Goal: Transaction & Acquisition: Purchase product/service

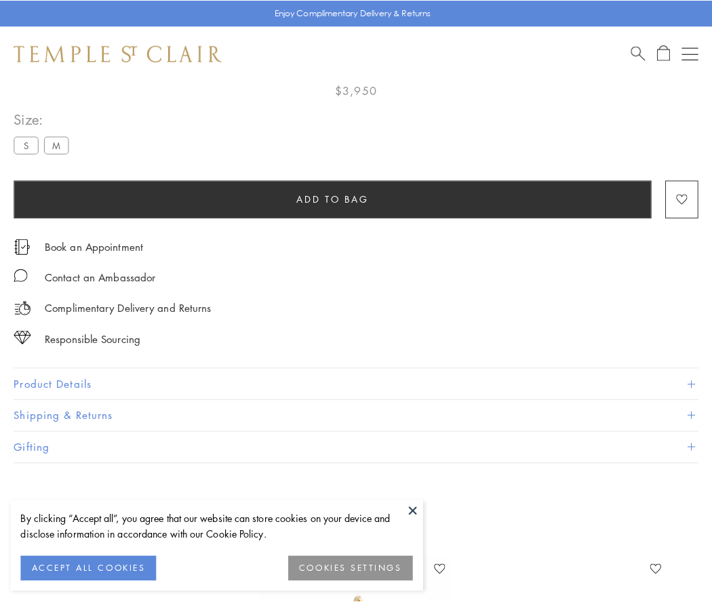
scroll to position [80, 0]
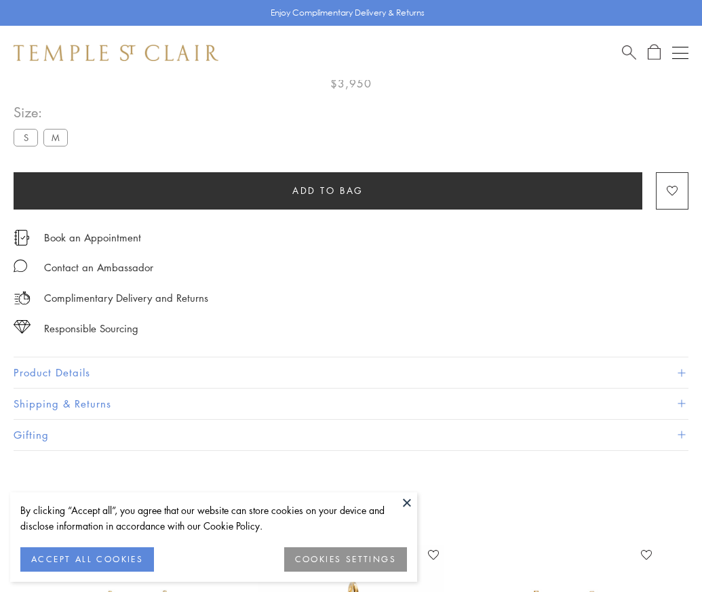
click at [328, 190] on span "Add to bag" at bounding box center [327, 190] width 71 height 15
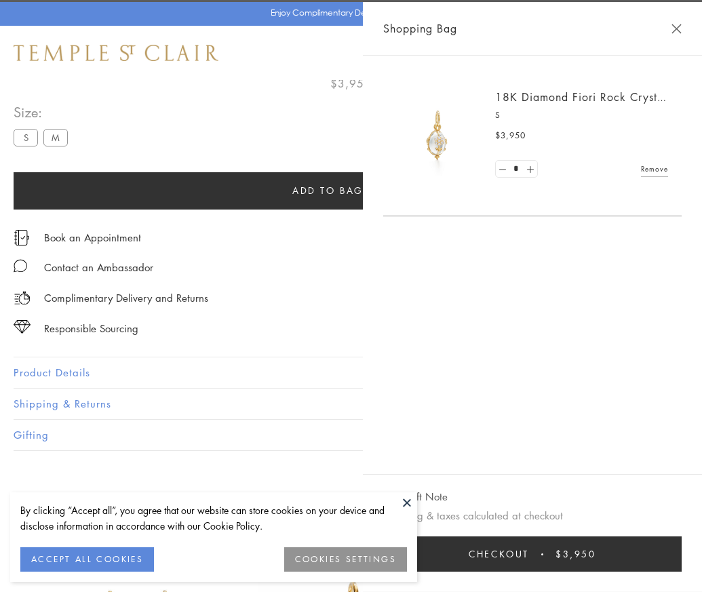
click at [682, 564] on button "Checkout $3,950" at bounding box center [532, 554] width 298 height 35
